Goal: Transaction & Acquisition: Purchase product/service

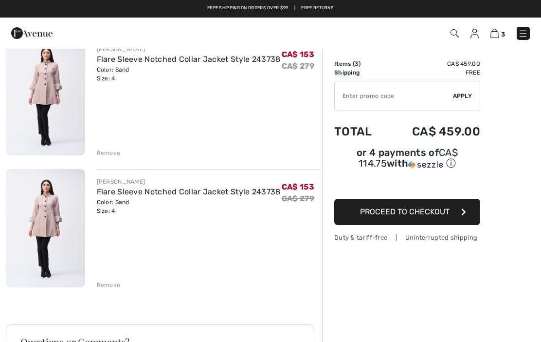
scroll to position [221, 0]
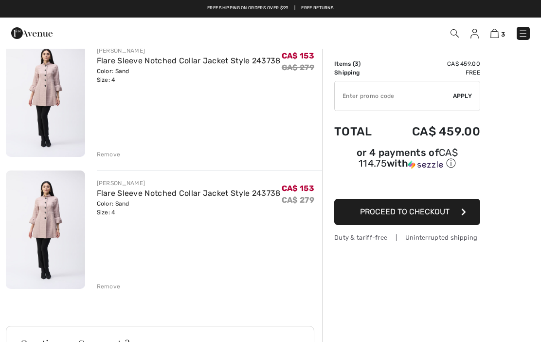
click at [110, 293] on div "JOSEPH RIBKOFF Flare Sleeve Notched Collar Jacket Style 243738 Color: Sand Size…" at bounding box center [164, 227] width 316 height 642
click at [117, 289] on div "Remove" at bounding box center [109, 286] width 24 height 9
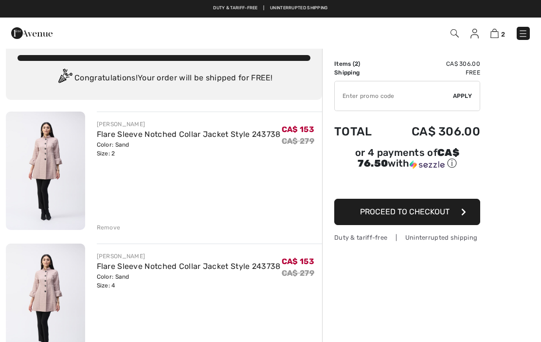
scroll to position [0, 0]
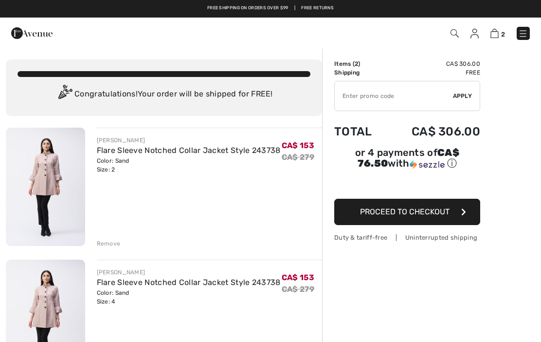
click at [278, 211] on div "JOSEPH RIBKOFF Flare Sleeve Notched Collar Jacket Style 243738 Color: Sand Size…" at bounding box center [210, 187] width 226 height 120
click at [252, 194] on div "JOSEPH RIBKOFF Flare Sleeve Notched Collar Jacket Style 243738 Color: Sand Size…" at bounding box center [210, 187] width 226 height 120
click at [279, 333] on div "JOSEPH RIBKOFF Flare Sleeve Notched Collar Jacket Style 243738 Color: Sand Size…" at bounding box center [210, 319] width 226 height 120
click at [118, 241] on div "Remove" at bounding box center [109, 243] width 24 height 9
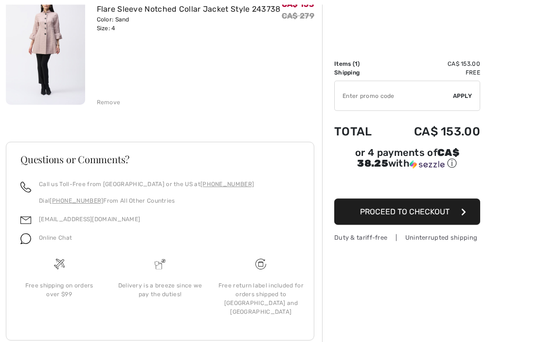
scroll to position [155, 0]
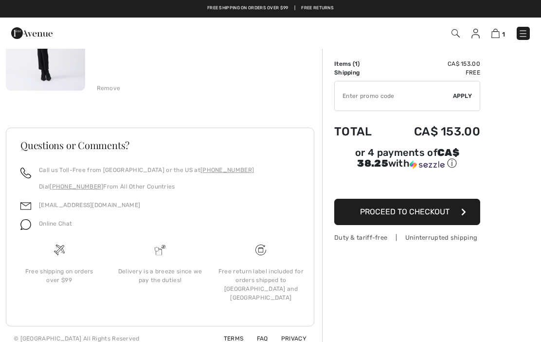
click at [431, 216] on span "Proceed to Checkout" at bounding box center [405, 211] width 90 height 9
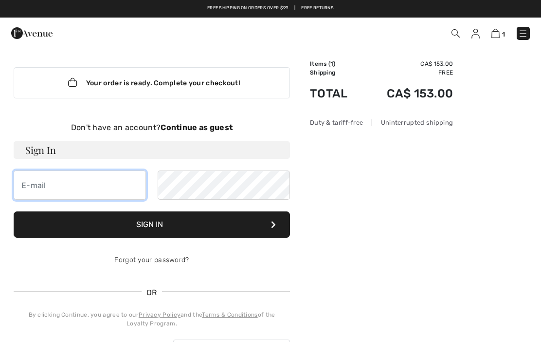
click at [93, 187] on input "email" at bounding box center [80, 184] width 132 height 29
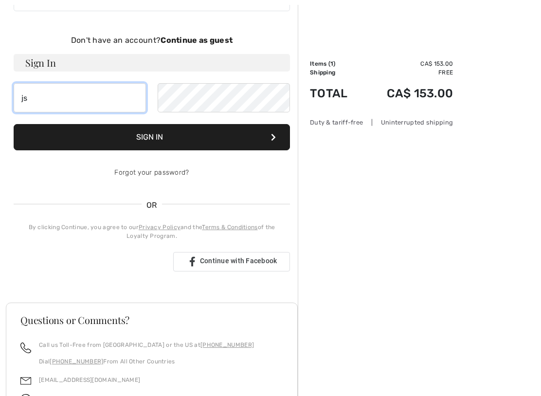
scroll to position [88, 0]
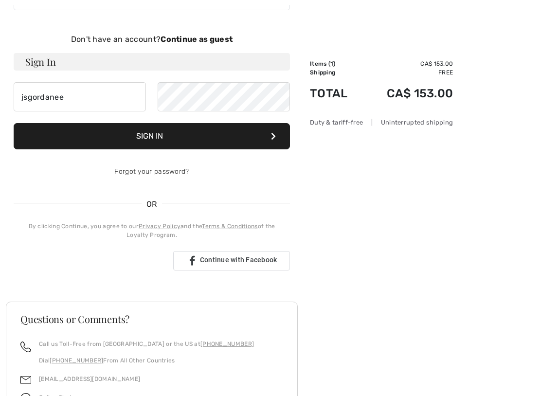
click at [242, 341] on div "Online Chat" at bounding box center [151, 400] width 263 height 18
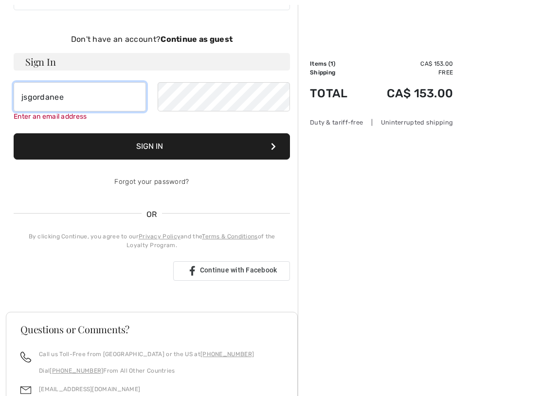
click at [77, 100] on input "jsgordanee" at bounding box center [80, 96] width 132 height 29
click at [251, 341] on div "[EMAIL_ADDRESS][DOMAIN_NAME]" at bounding box center [151, 392] width 263 height 18
click at [84, 104] on input "jsgordaneer" at bounding box center [80, 96] width 132 height 29
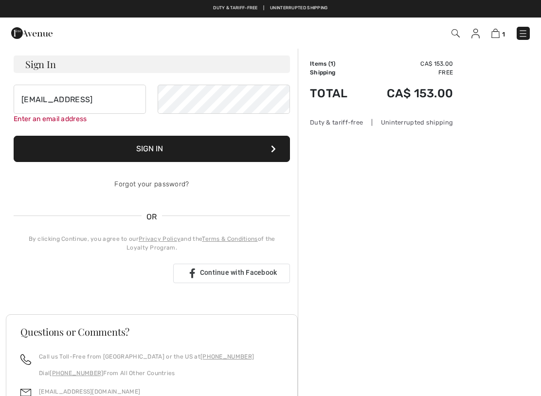
click at [292, 341] on div "Call us Toll-Free from Canada or the US at +1 (888) 605-5525 Dial +1 (514) 225-…" at bounding box center [152, 391] width 286 height 78
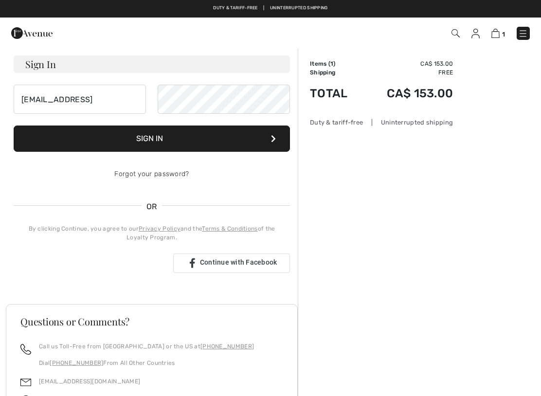
click at [295, 341] on footer "Questions or Comments? Call us Toll-Free from Canada or the US at +1 (888) 605-…" at bounding box center [152, 403] width 292 height 199
click at [116, 99] on input "jsgordaneer@hotmail" at bounding box center [80, 99] width 132 height 29
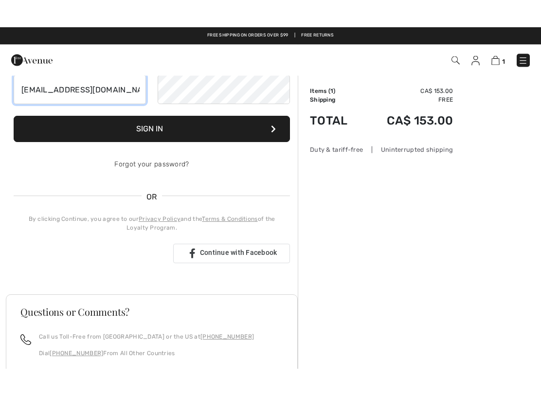
scroll to position [121, 0]
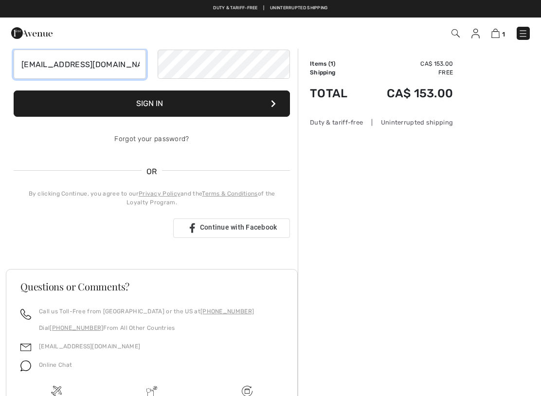
type input "[EMAIL_ADDRESS][DOMAIN_NAME]"
click at [151, 104] on button "Sign In" at bounding box center [152, 103] width 276 height 26
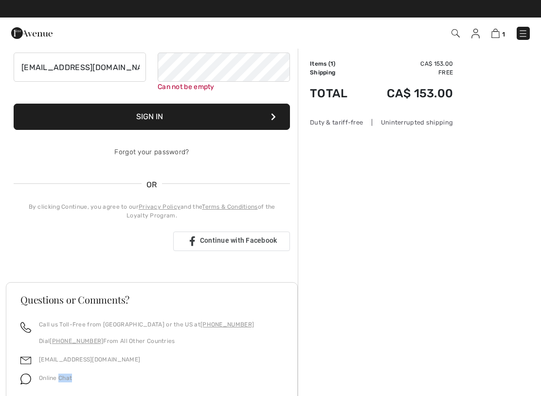
scroll to position [117, 0]
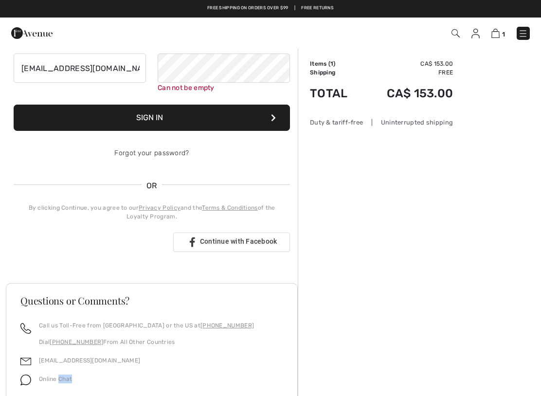
click at [392, 241] on div "Order Summary Details Items ( 1 ) CA$ 153.00 Promo code CA$ 0.00 Shipping Free …" at bounding box center [419, 218] width 243 height 575
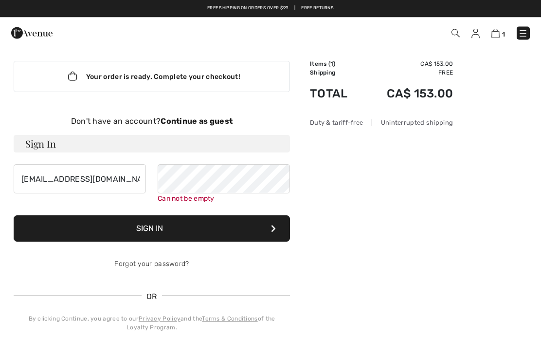
scroll to position [0, 0]
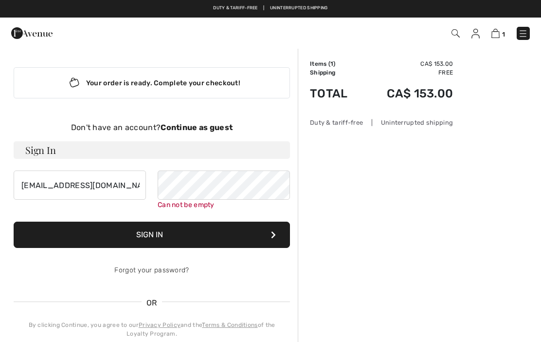
click at [214, 122] on div "Don't have an account? Continue as guest" at bounding box center [152, 128] width 276 height 12
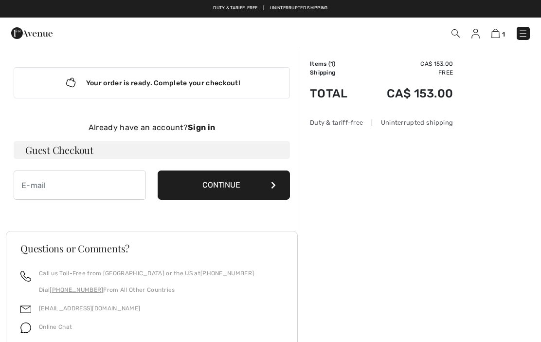
click at [235, 188] on button "Continue" at bounding box center [224, 184] width 132 height 29
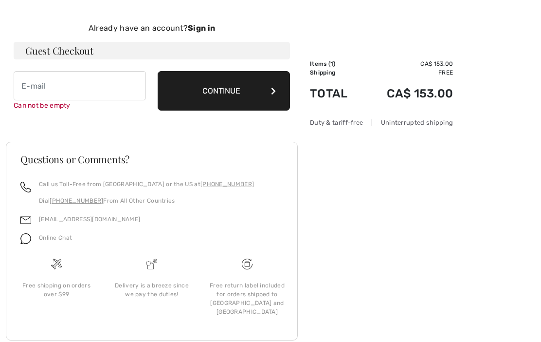
scroll to position [100, 0]
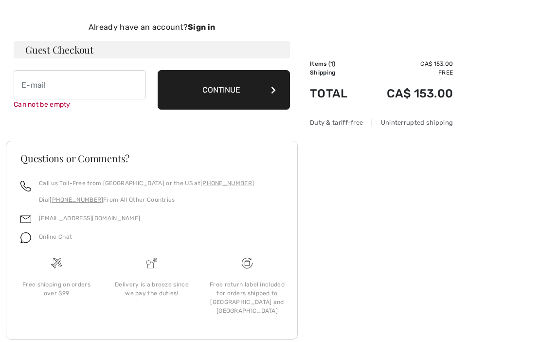
click at [236, 91] on button "Continue" at bounding box center [224, 89] width 132 height 39
click at [56, 89] on input "email" at bounding box center [80, 84] width 132 height 29
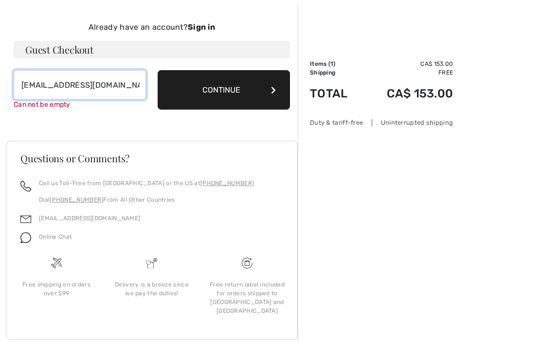
type input "[EMAIL_ADDRESS][DOMAIN_NAME]"
click at [230, 86] on button "Continue" at bounding box center [224, 89] width 132 height 39
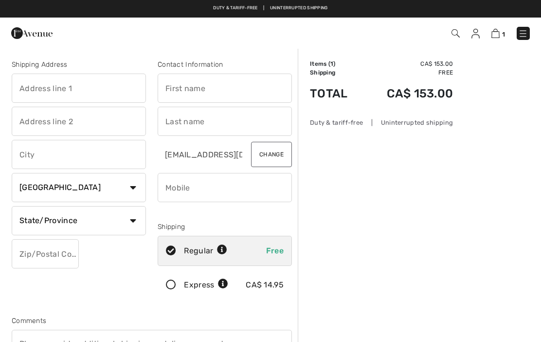
click at [103, 92] on input "text" at bounding box center [79, 87] width 134 height 29
type input "3500"
click at [227, 93] on input "text" at bounding box center [225, 87] width 134 height 29
click at [211, 85] on input "SamM" at bounding box center [225, 87] width 134 height 29
click at [198, 89] on input "SamM" at bounding box center [225, 87] width 134 height 29
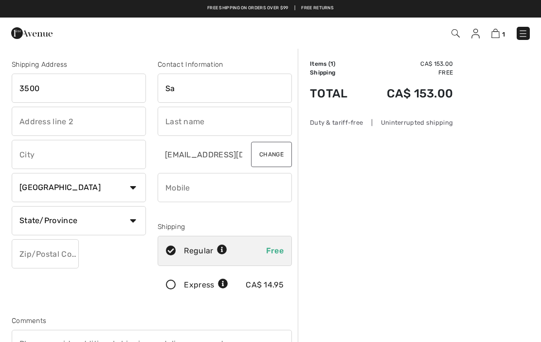
type input "S"
click at [220, 125] on input "text" at bounding box center [225, 121] width 134 height 29
type input "Sandy"
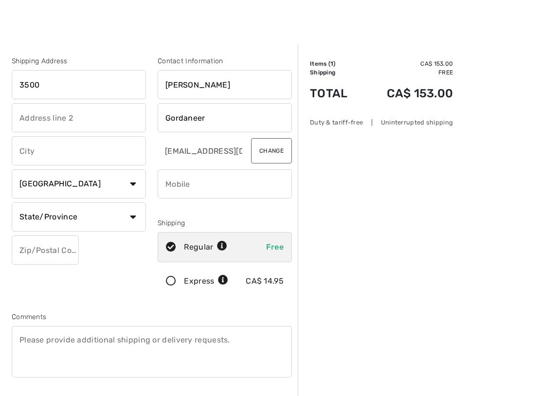
scroll to position [4, 0]
click at [379, 341] on div "Order Summary Details Items ( 1 ) CA$ 153.00 Promo code CA$ 0.00 Shipping Free …" at bounding box center [419, 360] width 243 height 633
type input "Gordaneer"
click at [276, 153] on button "Change" at bounding box center [271, 150] width 41 height 25
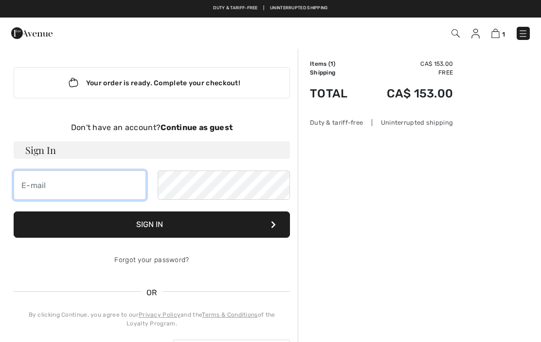
click at [53, 191] on input "email" at bounding box center [80, 184] width 132 height 29
type input "jj"
click at [278, 220] on button "Sign In" at bounding box center [152, 224] width 276 height 26
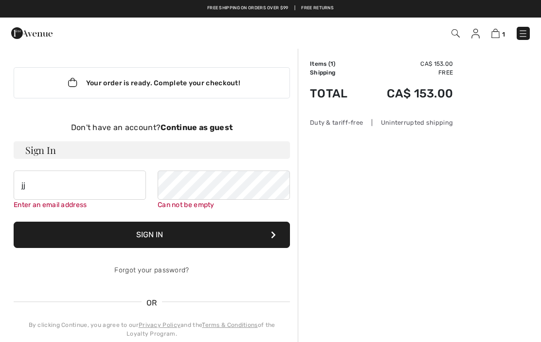
click at [210, 79] on div "Your order is ready. Complete your checkout!" at bounding box center [152, 82] width 276 height 31
click at [190, 86] on div "Your order is ready. Complete your checkout!" at bounding box center [152, 82] width 276 height 31
click at [24, 88] on div "Your order is ready. Complete your checkout!" at bounding box center [152, 82] width 276 height 31
click at [53, 89] on div "Your order is ready. Complete your checkout!" at bounding box center [152, 82] width 276 height 31
click at [65, 84] on icon "Lottie animation" at bounding box center [72, 82] width 19 height 15
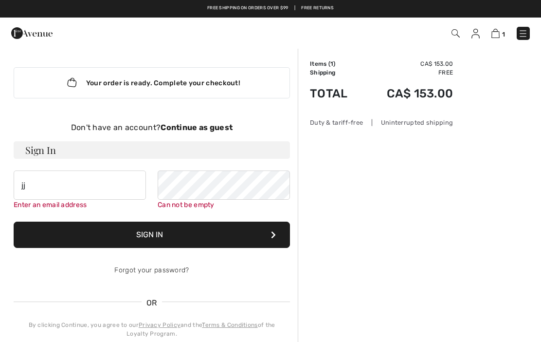
click at [125, 102] on div "Your order is ready. Complete your checkout! Don't have an account? Continue as…" at bounding box center [152, 218] width 292 height 341
click at [134, 89] on div "Your order is ready. Complete your checkout!" at bounding box center [152, 82] width 276 height 31
click at [199, 62] on div "Your order is ready. Complete your checkout! Don't have an account? Continue as…" at bounding box center [152, 218] width 292 height 341
click at [232, 74] on div "Your order is ready. Complete your checkout!" at bounding box center [152, 82] width 276 height 31
click at [259, 70] on div "Your order is ready. Complete your checkout!" at bounding box center [152, 82] width 276 height 31
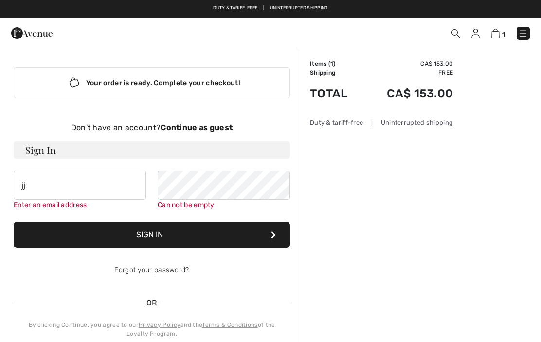
click at [57, 160] on form "Sign In jj Enter an email address Can not be empty Sign In Forgot your password?" at bounding box center [152, 213] width 276 height 144
click at [86, 213] on form "Sign In jj Enter an email address Can not be empty Sign In Forgot your password?" at bounding box center [152, 213] width 276 height 144
click at [153, 239] on button "Sign In" at bounding box center [152, 234] width 276 height 26
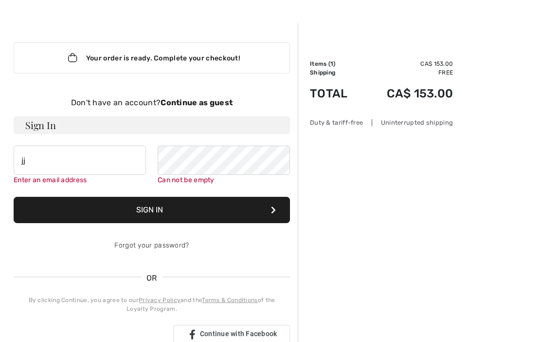
click at [271, 234] on div "Forgot your password?" at bounding box center [152, 245] width 276 height 29
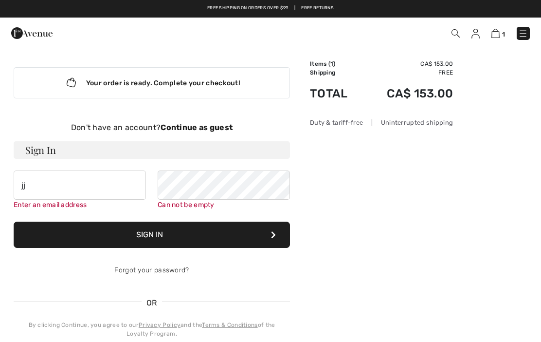
click at [35, 84] on div "Your order is ready. Complete your checkout!" at bounding box center [152, 82] width 276 height 31
click at [239, 88] on div "Your order is ready. Complete your checkout!" at bounding box center [152, 82] width 276 height 31
click at [46, 89] on div "Your order is ready. Complete your checkout!" at bounding box center [152, 82] width 276 height 31
click at [86, 78] on div "Your order is ready. Complete your checkout!" at bounding box center [152, 82] width 276 height 31
click at [253, 90] on div "Your order is ready. Complete your checkout!" at bounding box center [152, 82] width 276 height 31
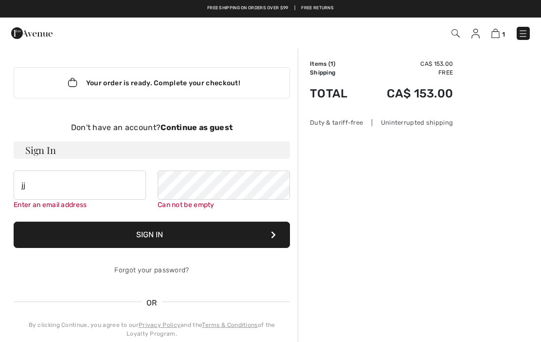
click at [26, 85] on div "Your order is ready. Complete your checkout!" at bounding box center [152, 82] width 276 height 31
click at [78, 93] on div "Your order is ready. Complete your checkout!" at bounding box center [152, 82] width 276 height 31
click at [271, 85] on div "Your order is ready. Complete your checkout!" at bounding box center [152, 82] width 276 height 31
click at [276, 234] on button "Sign In" at bounding box center [152, 234] width 276 height 26
click at [139, 83] on div "Your order is ready. Complete your checkout!" at bounding box center [152, 82] width 276 height 31
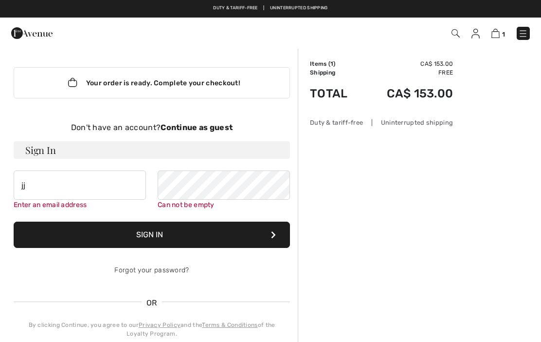
click at [70, 86] on icon "Lottie animation" at bounding box center [72, 82] width 19 height 15
click at [58, 84] on div "Your order is ready. Complete your checkout!" at bounding box center [152, 82] width 276 height 31
click at [234, 77] on div "Your order is ready. Complete your checkout!" at bounding box center [152, 82] width 276 height 31
click at [246, 82] on div "Your order is ready. Complete your checkout!" at bounding box center [152, 82] width 276 height 31
click at [175, 133] on div "Don't have an account? Continue as guest" at bounding box center [152, 128] width 276 height 12
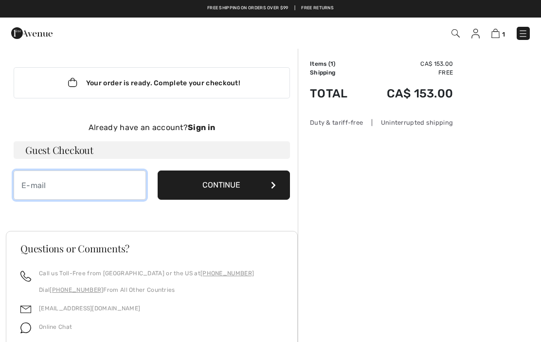
click at [48, 189] on input "email" at bounding box center [80, 184] width 132 height 29
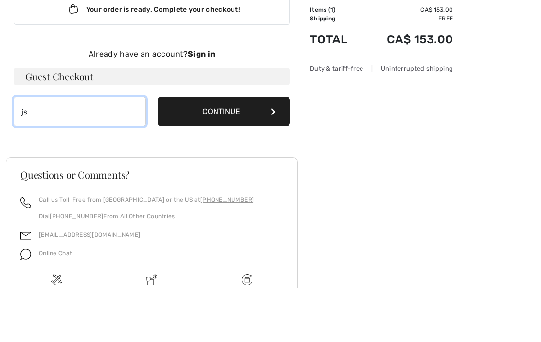
scroll to position [103, 0]
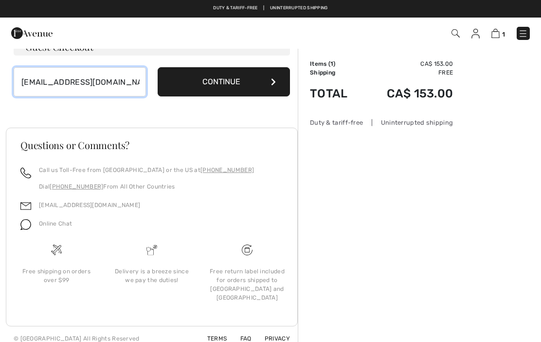
type input "[EMAIL_ADDRESS][DOMAIN_NAME]"
click at [288, 199] on div "Call us Toll-Free from [GEOGRAPHIC_DATA] or the US at [PHONE_NUMBER] Dial [PHON…" at bounding box center [152, 204] width 286 height 78
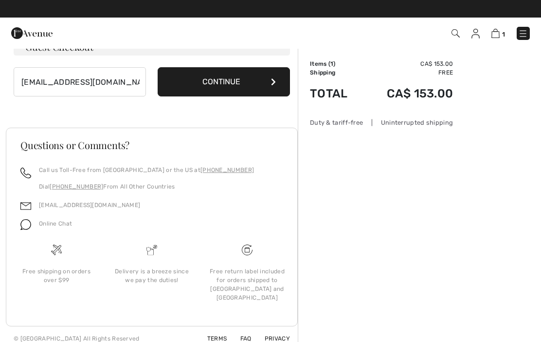
click at [314, 209] on div "Order Summary Details Items ( 1 ) CA$ 153.00 Promo code CA$ 0.00 Shipping Free …" at bounding box center [419, 148] width 243 height 406
click at [229, 79] on button "Continue" at bounding box center [224, 81] width 132 height 29
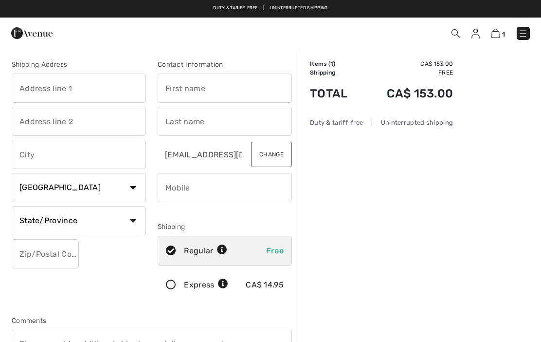
click at [79, 86] on input "text" at bounding box center [79, 87] width 134 height 29
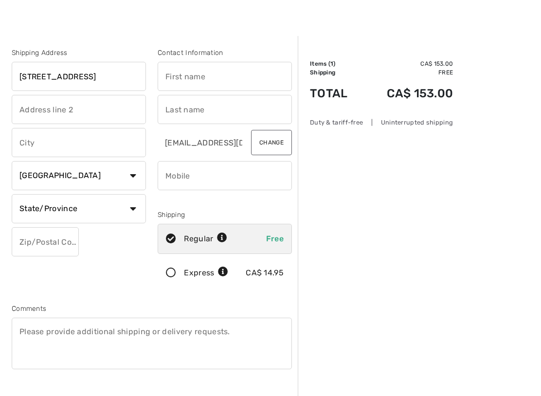
scroll to position [12, 0]
type input "[STREET_ADDRESS]"
click at [101, 108] on input "text" at bounding box center [79, 108] width 134 height 29
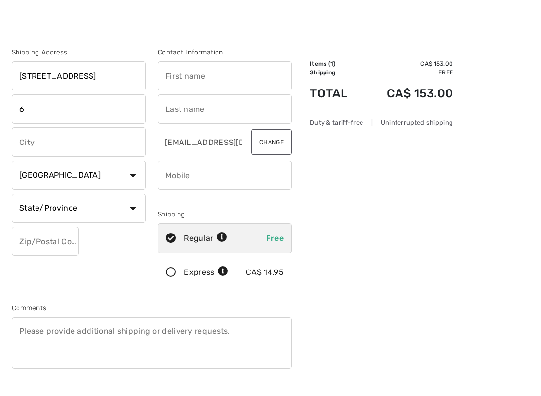
click at [59, 110] on input "6" at bounding box center [79, 108] width 134 height 29
click at [77, 109] on input "60" at bounding box center [79, 108] width 134 height 29
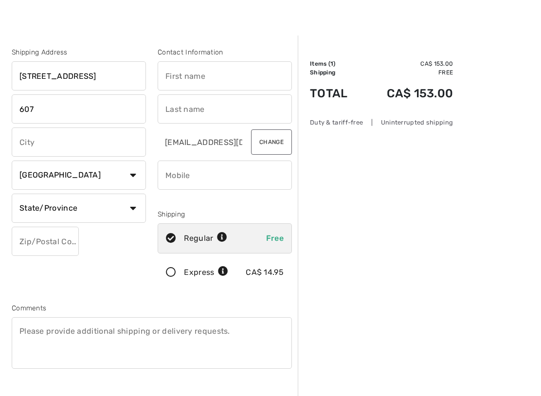
type input "607"
click at [59, 141] on input "text" at bounding box center [79, 141] width 134 height 29
click at [47, 135] on input "O" at bounding box center [79, 141] width 134 height 29
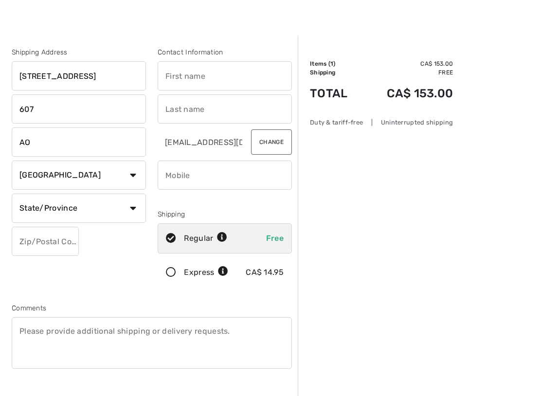
click at [53, 133] on input "AO" at bounding box center [79, 141] width 134 height 29
type input "KAO"
